Goal: Find contact information: Find contact information

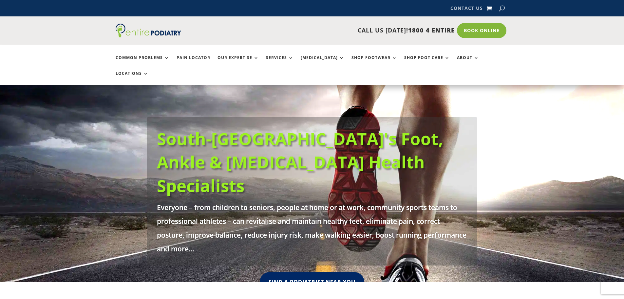
click at [466, 8] on link "Contact Us" at bounding box center [467, 9] width 32 height 7
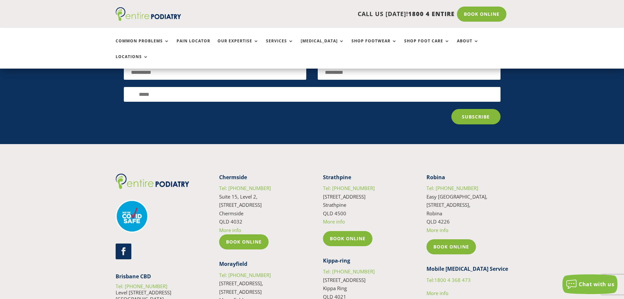
scroll to position [1101, 0]
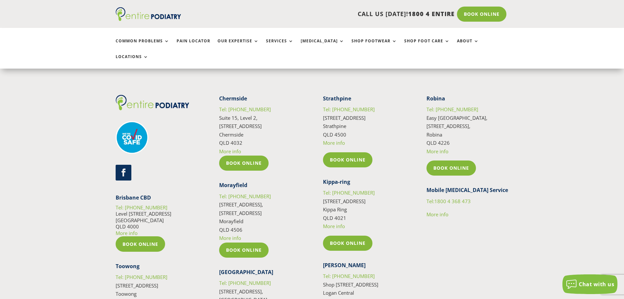
click at [130, 229] on link "More info" at bounding box center [127, 232] width 22 height 7
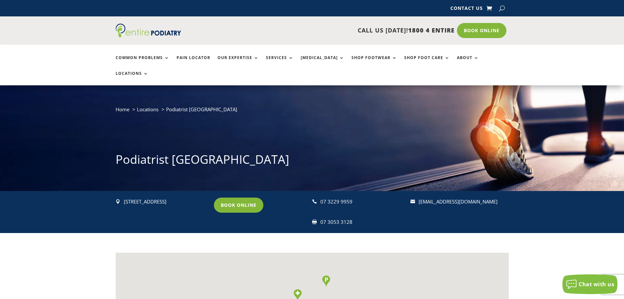
drag, startPoint x: 495, startPoint y: 187, endPoint x: 416, endPoint y: 187, distance: 78.7
click at [416, 197] on div " [EMAIL_ADDRESS][DOMAIN_NAME]" at bounding box center [457, 201] width 92 height 9
